Goal: Information Seeking & Learning: Learn about a topic

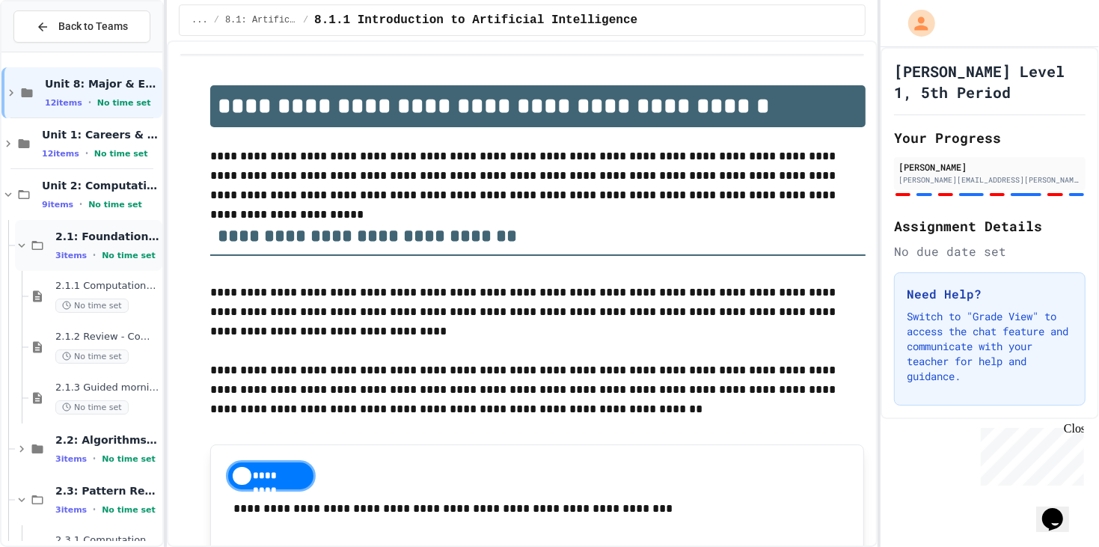
click at [135, 245] on div "2.1: Foundations of Computational Thinking 3 items • No time set" at bounding box center [107, 245] width 104 height 31
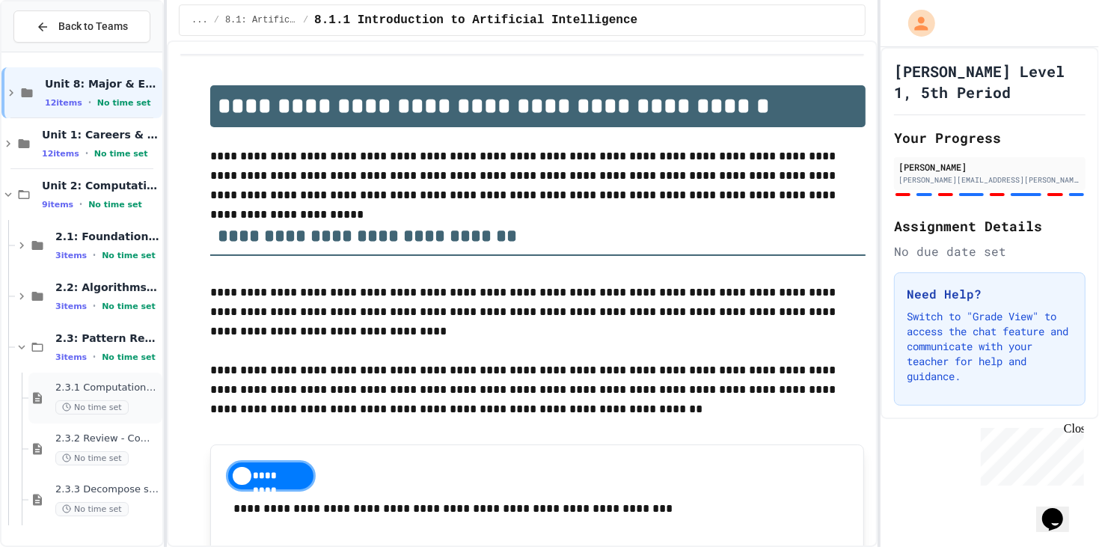
click at [122, 377] on div "2.3.1 Computational Thinking - Your Problem-Solving Toolkit No time set" at bounding box center [95, 398] width 134 height 51
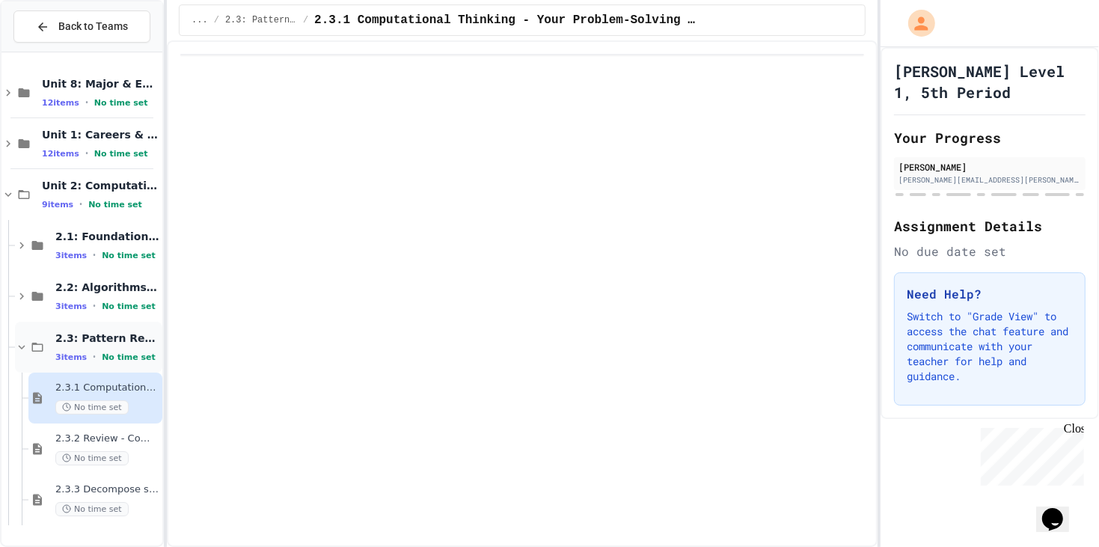
click at [126, 351] on div "3 items • No time set" at bounding box center [107, 357] width 104 height 12
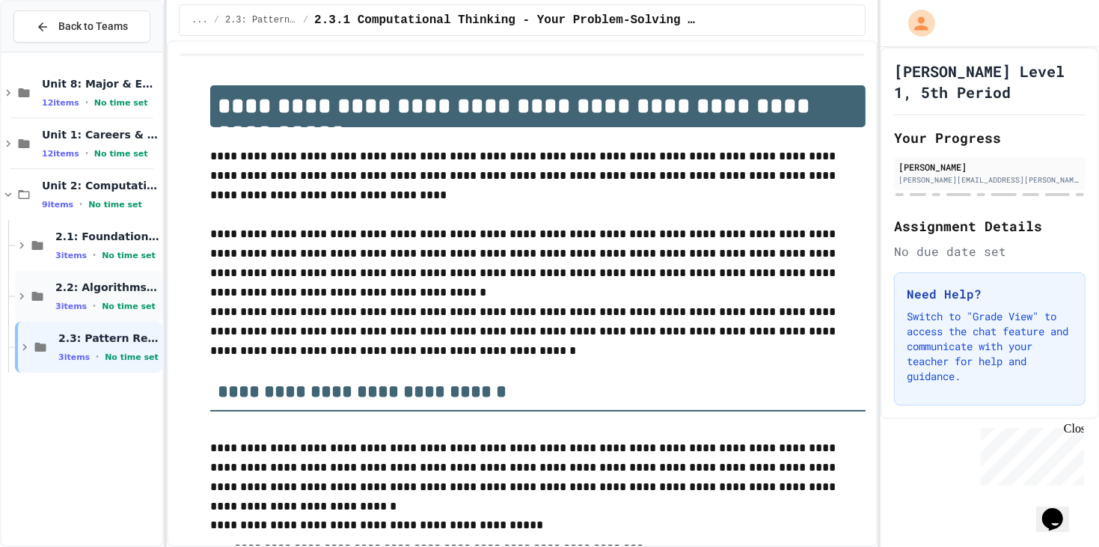
click at [122, 297] on div "2.2: Algorithms from Idea to Flowchart 3 items • No time set" at bounding box center [107, 296] width 104 height 31
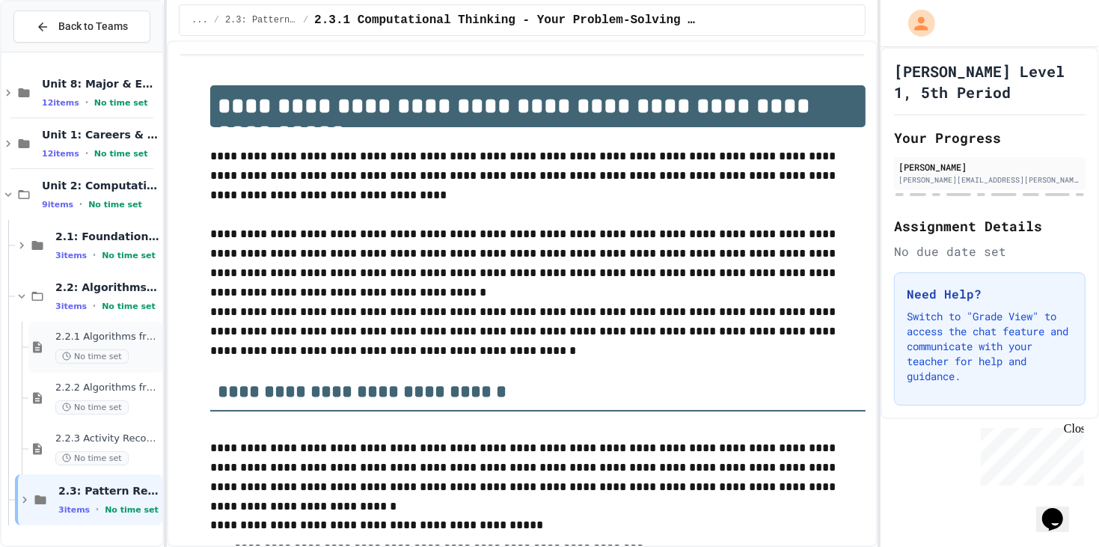
click at [128, 351] on div "No time set" at bounding box center [107, 356] width 104 height 14
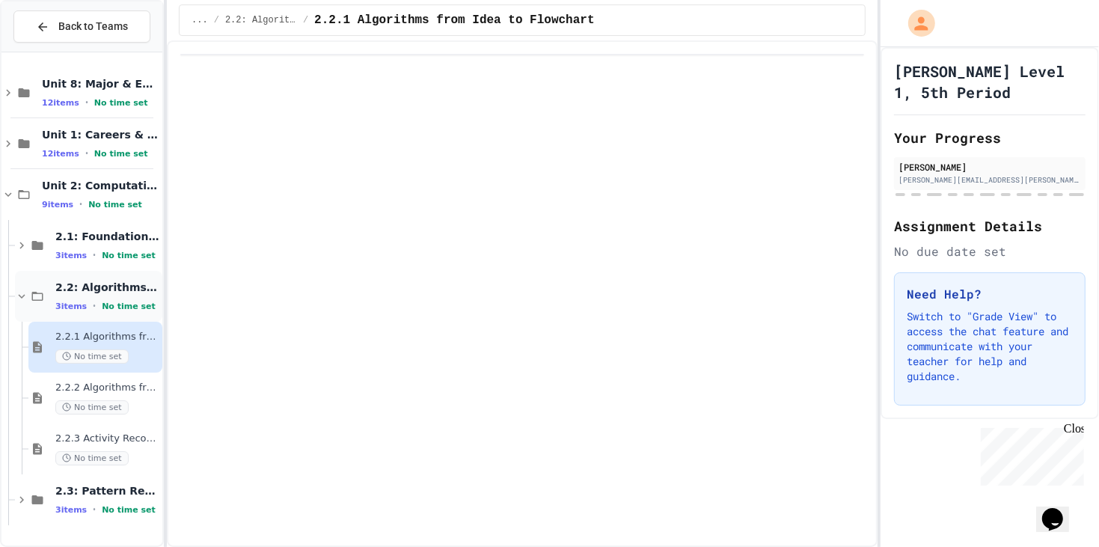
click at [109, 287] on span "2.2: Algorithms from Idea to Flowchart" at bounding box center [107, 287] width 104 height 13
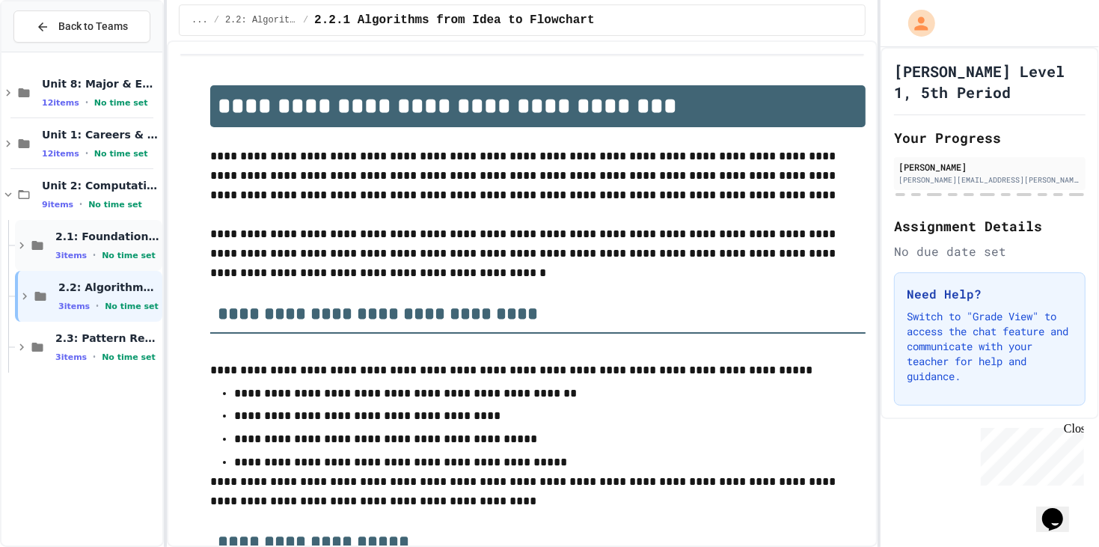
click at [96, 247] on div "2.1: Foundations of Computational Thinking 3 items • No time set" at bounding box center [107, 245] width 104 height 31
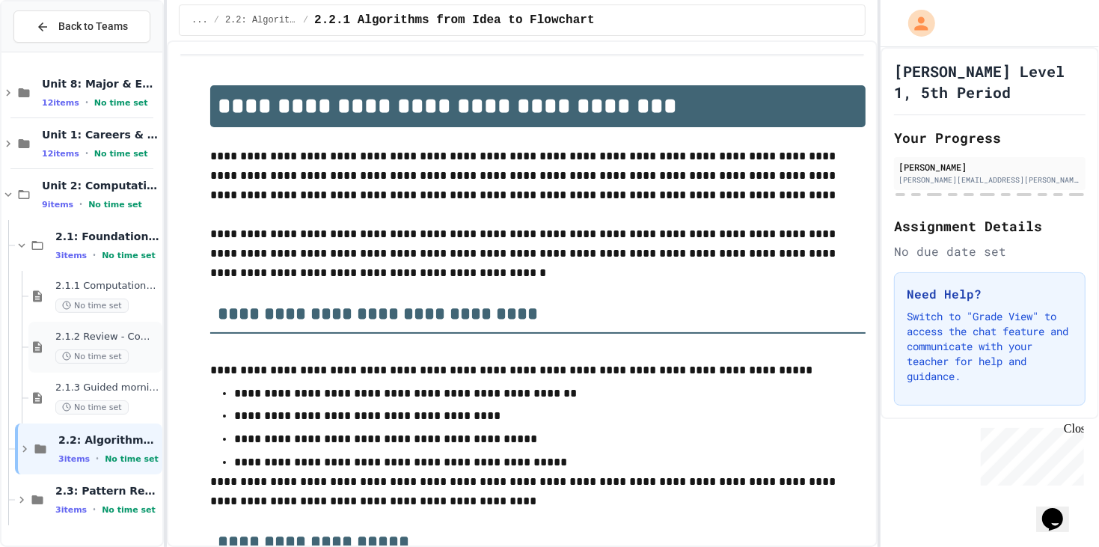
click at [126, 340] on span "2.1.2 Review - Computational Thinking and Problem Solving" at bounding box center [107, 337] width 104 height 13
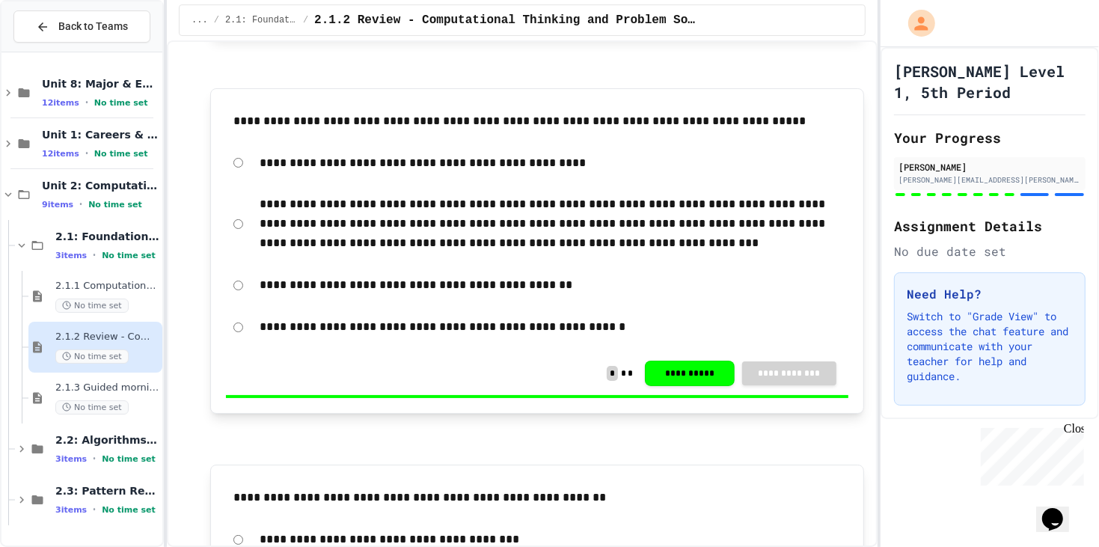
scroll to position [3032, 0]
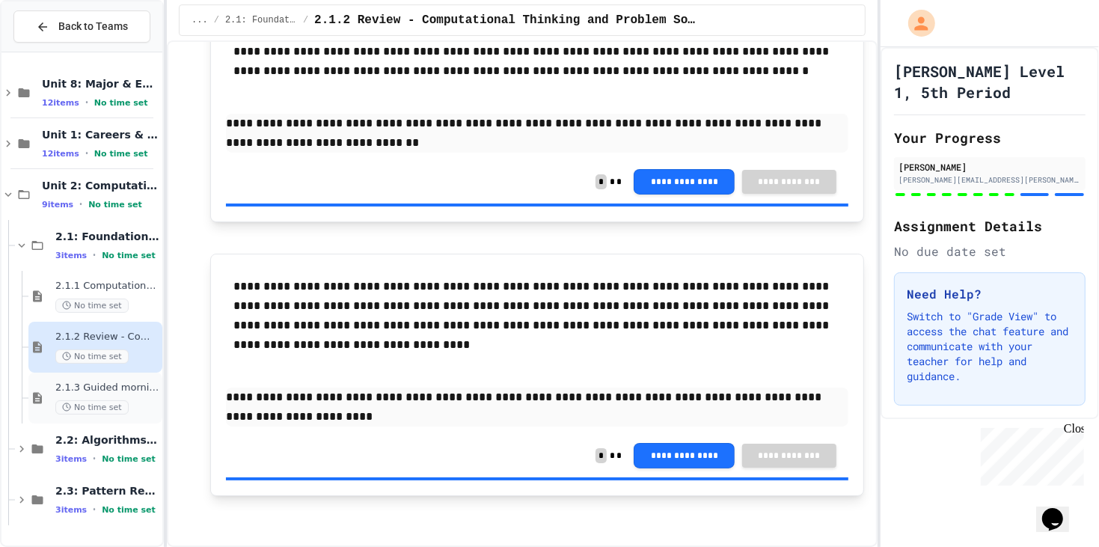
click at [135, 377] on div "2.1.3 Guided morning routine flowchart No time set" at bounding box center [95, 398] width 134 height 51
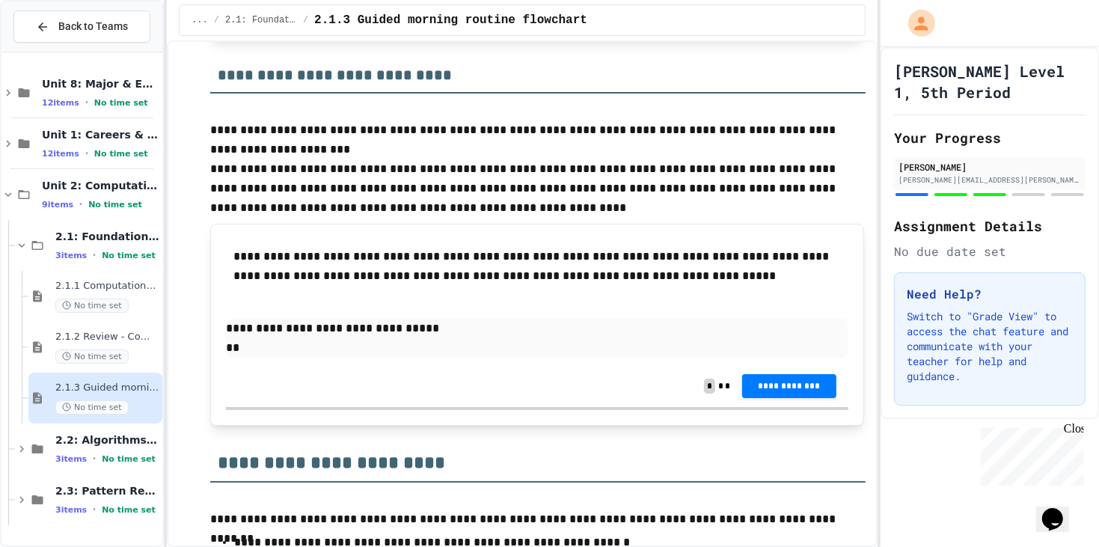
scroll to position [1972, 0]
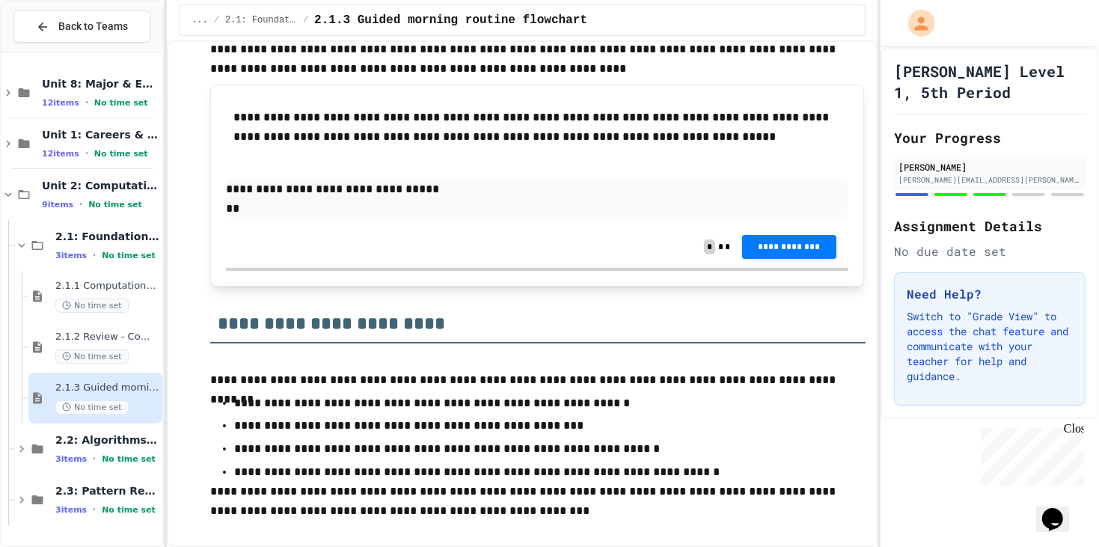
click at [358, 208] on p "**" at bounding box center [537, 208] width 623 height 19
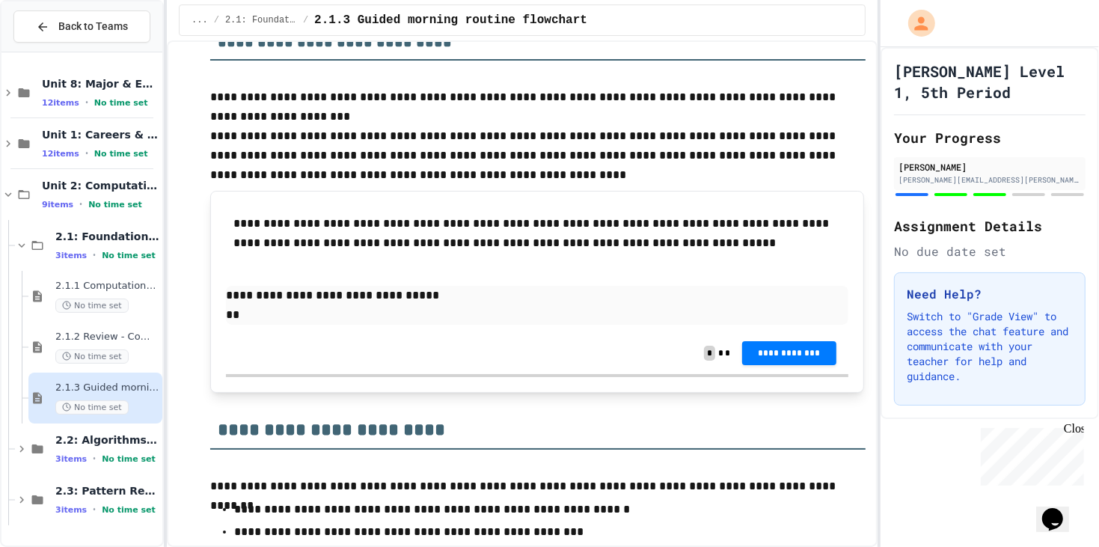
scroll to position [1811, 0]
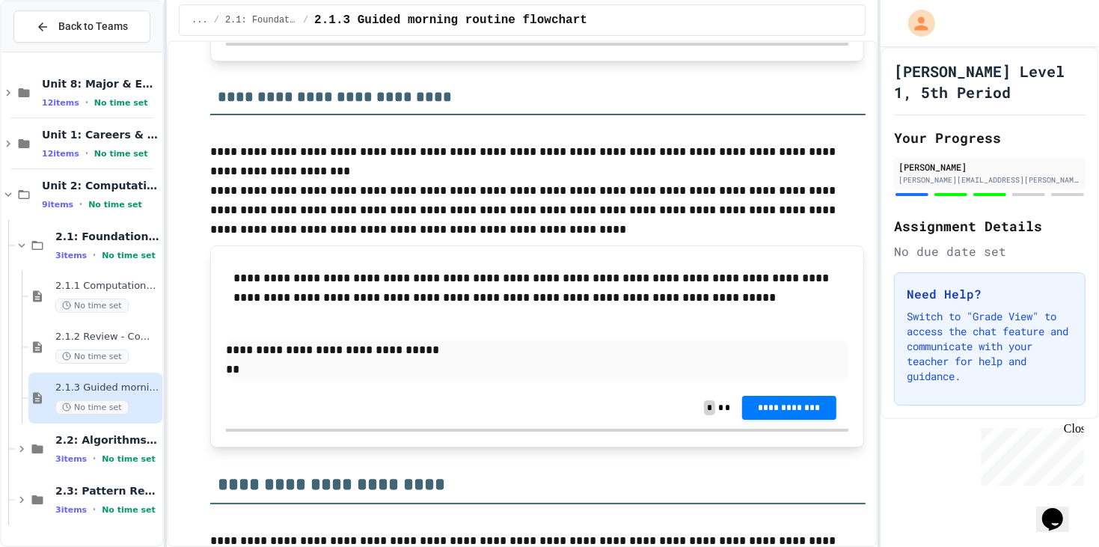
drag, startPoint x: 650, startPoint y: 301, endPoint x: 169, endPoint y: 290, distance: 480.5
click at [169, 290] on div "**********" at bounding box center [522, 293] width 711 height 507
drag, startPoint x: 234, startPoint y: 274, endPoint x: 248, endPoint y: 276, distance: 14.4
click at [248, 276] on p "**********" at bounding box center [537, 288] width 608 height 39
